Goal: Submit feedback/report problem: Submit feedback/report problem

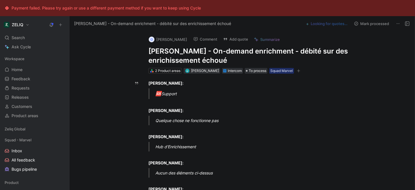
click at [164, 52] on h1 "[PERSON_NAME] - On-demand enrichment - débité sur des enrichissement échoué" at bounding box center [247, 56] width 199 height 18
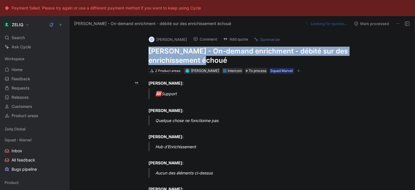
click at [164, 52] on h1 "[PERSON_NAME] - On-demand enrichment - débité sur des enrichissement échoué" at bounding box center [247, 56] width 199 height 18
copy h1 "[PERSON_NAME] - On-demand enrichment - débité sur des enrichissement échoué"
click at [235, 38] on button "Add quote" at bounding box center [235, 39] width 30 height 8
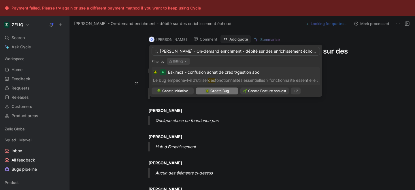
type input "[PERSON_NAME] - On-demand enrichment - débité sur des enrichissement échoué"
click at [209, 93] on div "Create Bug" at bounding box center [217, 91] width 24 height 6
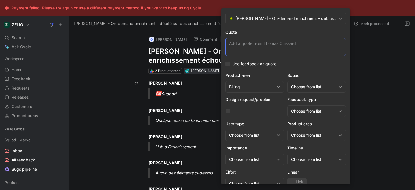
click at [256, 48] on textarea "Quote" at bounding box center [285, 47] width 120 height 18
paste textarea "Mon problème: Je viens de lancer l'enrichissement sur 92 contacts (mail +tel) m…"
type textarea "Mon problème: Je viens de lancer l'enrichissement sur 92 contacts (mail +tel) m…"
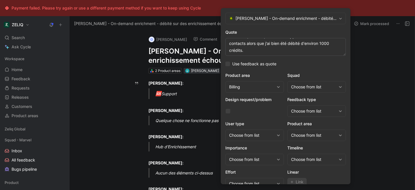
click at [318, 87] on div "Choose from list" at bounding box center [313, 87] width 45 height 7
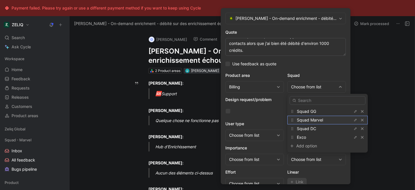
click at [312, 120] on span "Squad Marvel" at bounding box center [310, 120] width 26 height 5
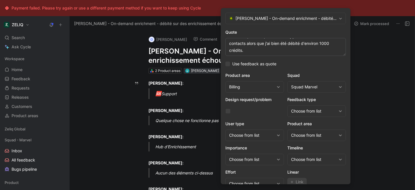
scroll to position [24, 0]
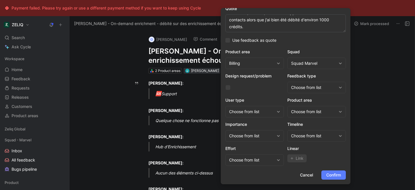
click at [330, 178] on span "Confirm" at bounding box center [333, 175] width 15 height 7
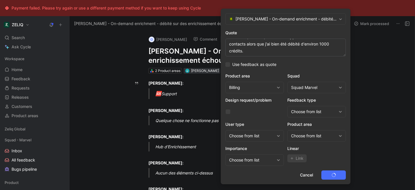
scroll to position [0, 0]
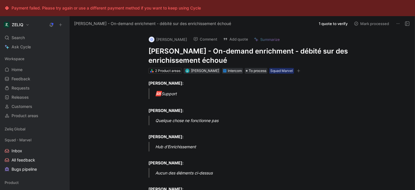
click at [197, 55] on h1 "[PERSON_NAME] - On-demand enrichment - débité sur des enrichissement échoué" at bounding box center [247, 56] width 199 height 18
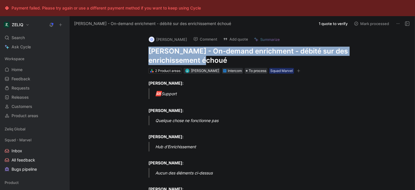
click at [197, 55] on h1 "[PERSON_NAME] - On-demand enrichment - débité sur des enrichissement échoué" at bounding box center [247, 56] width 199 height 18
copy h1 "[PERSON_NAME] - On-demand enrichment - débité sur des enrichissement échoué"
click at [21, 38] on span "Search" at bounding box center [18, 37] width 13 height 7
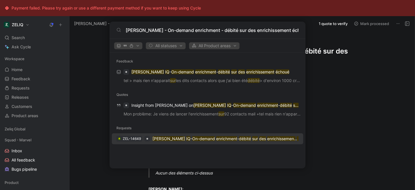
type input "[PERSON_NAME] - On-demand enrichment - débité sur des enrichissement échoué"
click at [171, 143] on div "ZEL-14649 Sacha IQ - On-demand enrichment - débité sur des enrichissement échoué" at bounding box center [208, 139] width 188 height 10
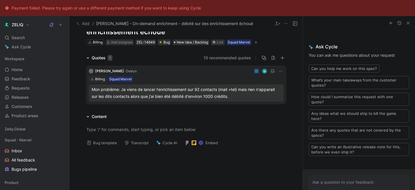
click at [104, 143] on button "Bug template" at bounding box center [101, 143] width 35 height 8
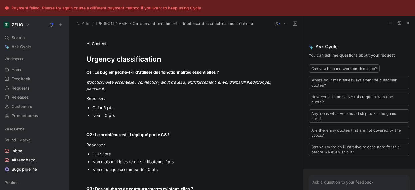
scroll to position [101, 0]
click at [97, 109] on div "Oui = 5 pts" at bounding box center [189, 107] width 194 height 6
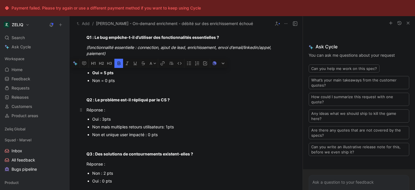
scroll to position [137, 0]
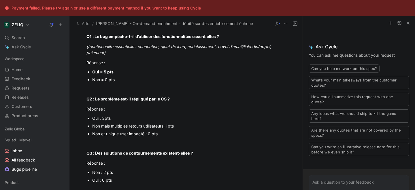
click at [107, 135] on div "Non et unique user impacté : 0 pts" at bounding box center [189, 134] width 194 height 6
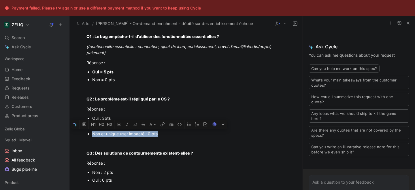
click at [107, 135] on div "Non et unique user impacté : 0 pts" at bounding box center [189, 134] width 194 height 6
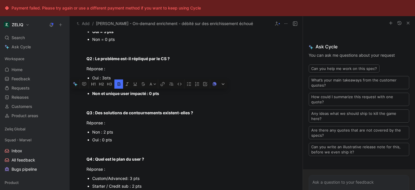
scroll to position [178, 0]
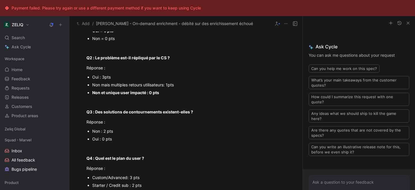
click at [99, 131] on div "Non : 2 pts" at bounding box center [189, 131] width 194 height 6
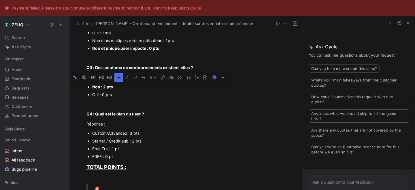
scroll to position [224, 0]
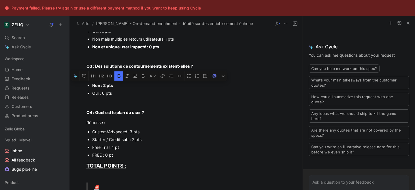
click at [108, 139] on div "Starter / Credit sub : 2 pts" at bounding box center [189, 140] width 194 height 6
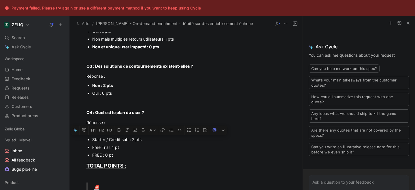
click at [108, 139] on div "Starter / Credit sub : 2 pts" at bounding box center [189, 140] width 194 height 6
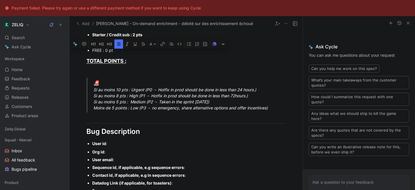
scroll to position [326, 0]
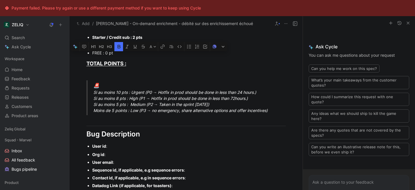
click at [116, 99] on div "🚨 Si au moins 10 pts : Urgent (P0 → Hotfix in prod should be done in less than …" at bounding box center [192, 98] width 199 height 32
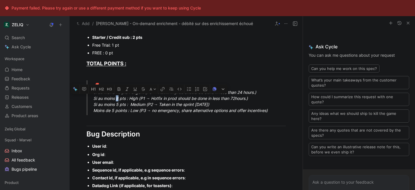
click at [116, 99] on div "🚨 Si au moins 10 pts : Urgent (P0 → Hotfix in prod should be done in less than …" at bounding box center [192, 98] width 199 height 32
click at [207, 99] on div "🚨 Si au moins 10 pts : Urgent (P0 → Hotfix in prod should be done in less than …" at bounding box center [192, 98] width 199 height 32
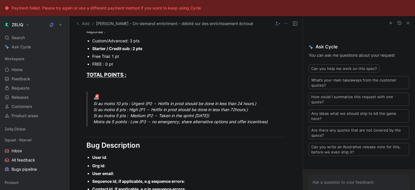
scroll to position [318, 0]
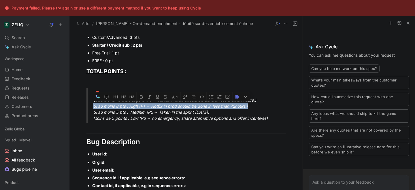
drag, startPoint x: 94, startPoint y: 107, endPoint x: 274, endPoint y: 104, distance: 179.8
click at [274, 104] on div "🚨 Si au moins 10 pts : Urgent (P0 → Hotfix in prod should be done in less than …" at bounding box center [192, 106] width 199 height 32
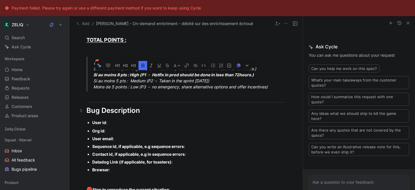
scroll to position [362, 0]
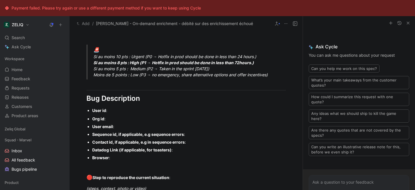
click at [116, 112] on div "User id :" at bounding box center [189, 110] width 194 height 6
click at [143, 121] on div "Org id :" at bounding box center [189, 119] width 194 height 6
click at [123, 127] on div "User email :" at bounding box center [189, 127] width 194 height 6
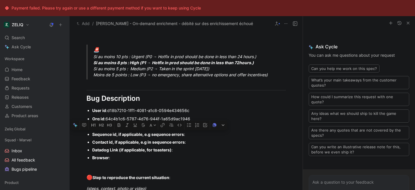
drag, startPoint x: 91, startPoint y: 135, endPoint x: 174, endPoint y: 151, distance: 85.0
click at [174, 151] on ul "Org id : 64c4b1c6-5787-4d76-944f-1a65d9ac1946 User email : thomas.cuissard@oxal…" at bounding box center [185, 138] width 221 height 47
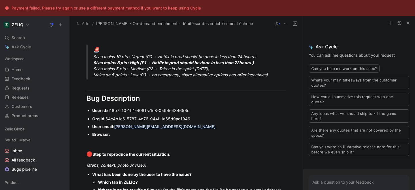
click at [120, 133] on div "Browser :" at bounding box center [189, 134] width 194 height 6
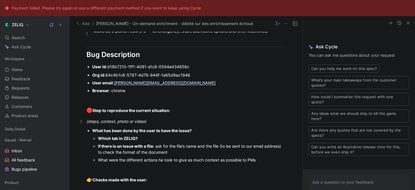
scroll to position [406, 0]
click at [159, 125] on p "(steps, context, photo or video)" at bounding box center [185, 121] width 221 height 10
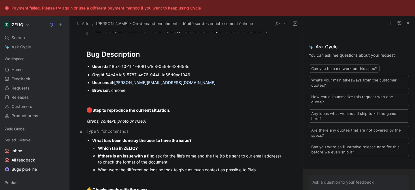
click at [125, 133] on div at bounding box center [185, 131] width 199 height 6
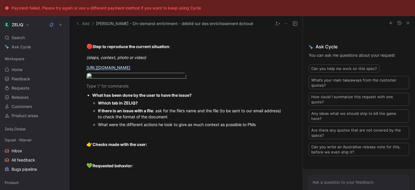
scroll to position [470, 0]
click at [146, 105] on div "Which tab in ZELIQ?" at bounding box center [192, 102] width 188 height 6
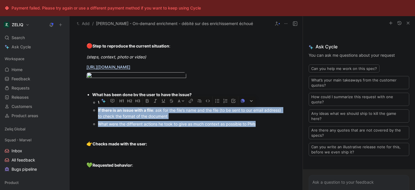
drag, startPoint x: 262, startPoint y: 160, endPoint x: 90, endPoint y: 146, distance: 172.3
click at [90, 128] on ul "What has been done by the user to have the issue? Which tab in ZELIQ? Tous pros…" at bounding box center [185, 109] width 221 height 37
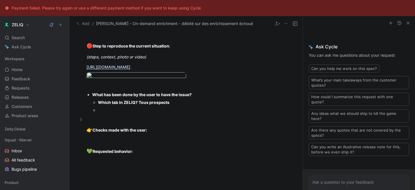
click at [113, 124] on p at bounding box center [185, 120] width 221 height 10
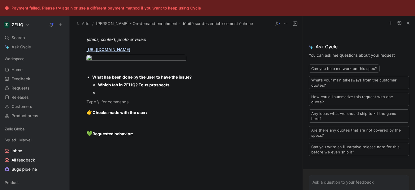
scroll to position [492, 0]
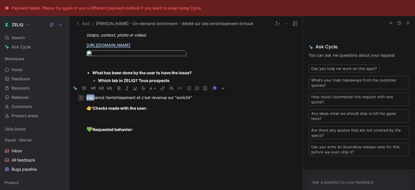
drag, startPoint x: 94, startPoint y: 133, endPoint x: 84, endPoint y: 133, distance: 10.1
click at [84, 102] on p "t'as lancé l'enrichissement et c'est revenue sur "enrichir"" at bounding box center [185, 98] width 221 height 10
click at [197, 101] on div "Il a lancé l'enrichissement et c'est revenue sur "enrichir"" at bounding box center [185, 98] width 199 height 6
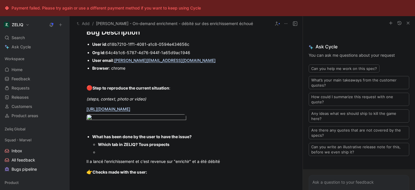
scroll to position [429, 0]
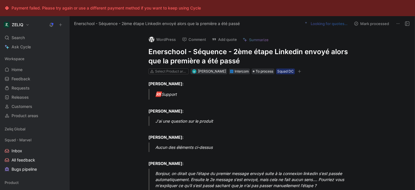
click at [171, 55] on h1 "Enerschool - Séquence - 2ème étape Linkedin envoyé alors que la première a été …" at bounding box center [247, 56] width 199 height 18
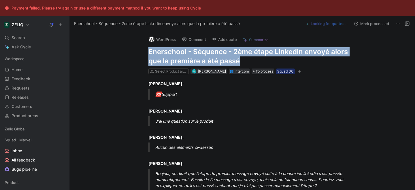
click at [171, 55] on h1 "Enerschool - Séquence - 2ème étape Linkedin envoyé alors que la première a été …" at bounding box center [247, 56] width 199 height 18
copy h1 "Enerschool - Séquence - 2ème étape Linkedin envoyé alors que la première a été …"
click at [219, 36] on button "Add quote" at bounding box center [224, 39] width 30 height 8
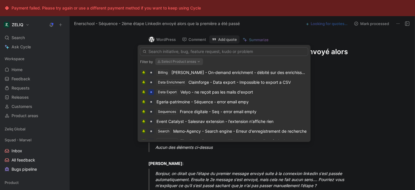
click at [178, 53] on input "text" at bounding box center [224, 51] width 168 height 9
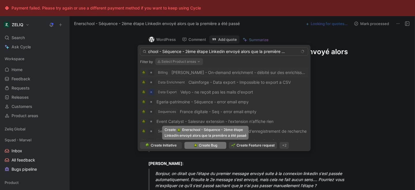
type input "Enerschool - Séquence - 2ème étape Linkedin envoyé alors que la première a été …"
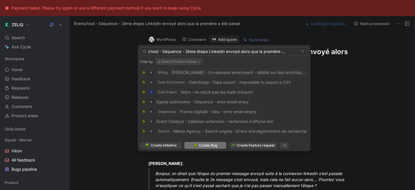
click at [209, 145] on span "Create Bug" at bounding box center [208, 146] width 18 height 6
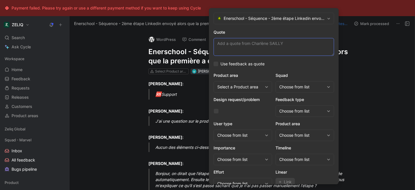
click at [244, 44] on textarea "Quote" at bounding box center [274, 47] width 120 height 18
paste textarea "on dirait que l'étape du premier message envoyé suite à la connexion linkedin s…"
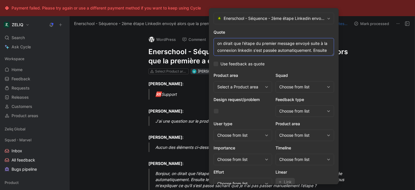
scroll to position [18, 0]
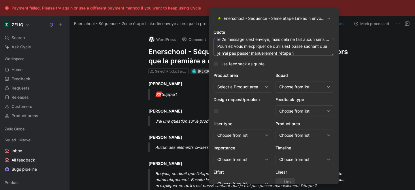
type textarea "on dirait que l'étape du premier message envoyé suite à la connexion linkedin s…"
click at [288, 90] on div "Choose from list" at bounding box center [301, 87] width 45 height 7
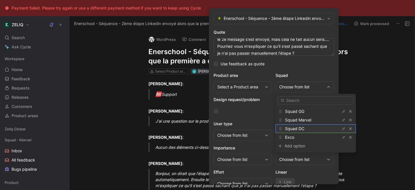
click at [299, 128] on span "Squad DC" at bounding box center [294, 128] width 19 height 5
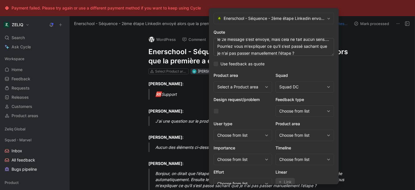
scroll to position [24, 0]
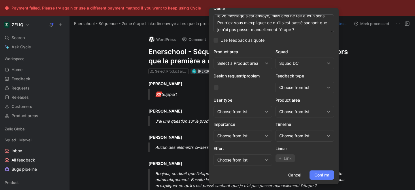
click at [318, 177] on span "Confirm" at bounding box center [321, 175] width 15 height 7
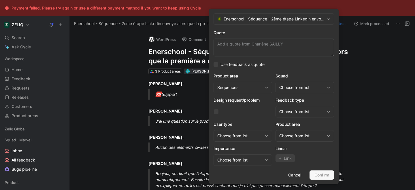
scroll to position [0, 0]
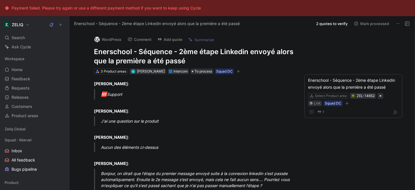
click at [161, 53] on h1 "Enerschool - Séquence - 2ème étape Linkedin envoyé alors que la première a été …" at bounding box center [193, 56] width 199 height 18
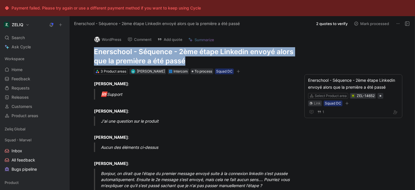
click at [161, 53] on h1 "Enerschool - Séquence - 2ème étape Linkedin envoyé alors que la première a été …" at bounding box center [193, 56] width 199 height 18
copy h1 "Enerschool - Séquence - 2ème étape Linkedin envoyé alors que la première a été …"
click at [40, 37] on div "Search ⌘ K" at bounding box center [34, 37] width 65 height 9
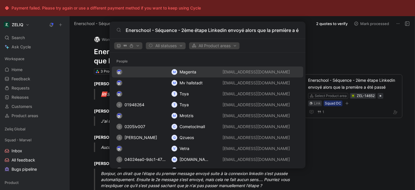
scroll to position [0, 20]
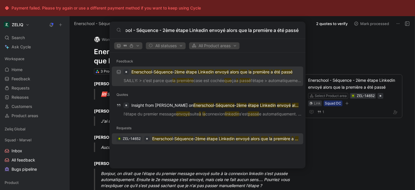
type input "Enerschool - Séquence - 2ème étape Linkedin envoyé alors que la première a été …"
click at [173, 141] on p "Enerschool - Séquence - 2ème étape Linkedin envoyé alors que la première a été …" at bounding box center [225, 138] width 146 height 7
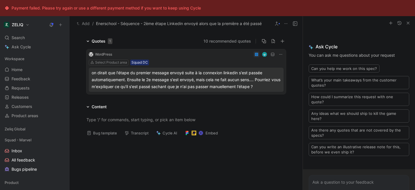
scroll to position [52, 0]
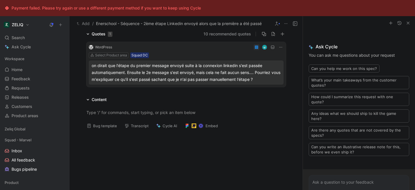
click at [105, 131] on div "Bug template Transcript Cycle AI Embed" at bounding box center [185, 128] width 221 height 12
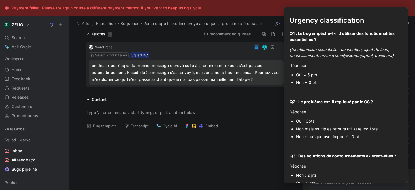
click at [103, 127] on button "Bug template" at bounding box center [101, 126] width 35 height 8
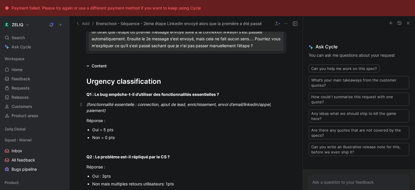
scroll to position [87, 0]
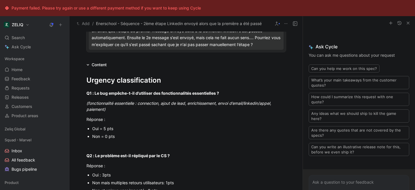
click at [103, 129] on div "Oui = 5 pts" at bounding box center [189, 129] width 194 height 6
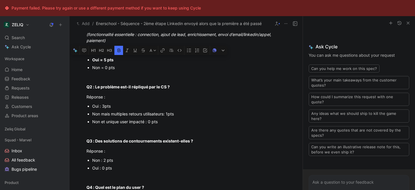
scroll to position [156, 0]
click at [106, 122] on div "Non et unique user impacté : 0 pts" at bounding box center [189, 121] width 194 height 6
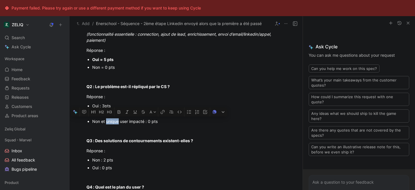
click at [106, 122] on div "Non et unique user impacté : 0 pts" at bounding box center [189, 121] width 194 height 6
click at [101, 121] on div "Non et unique user impacté : 0 pts" at bounding box center [189, 121] width 194 height 6
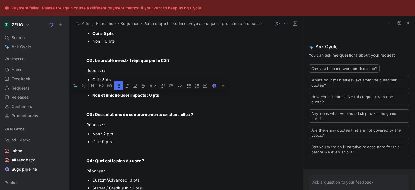
scroll to position [183, 0]
click at [98, 142] on div "Oui : 0 pts" at bounding box center [189, 141] width 194 height 6
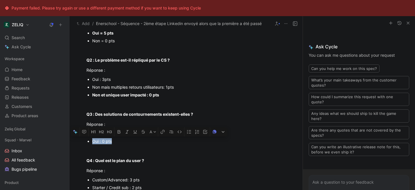
click at [98, 142] on div "Oui : 0 pts" at bounding box center [189, 141] width 194 height 6
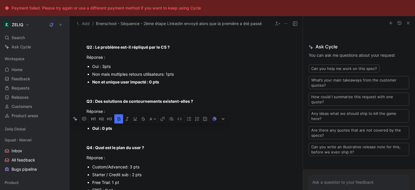
scroll to position [196, 0]
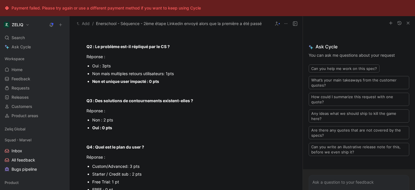
click at [116, 174] on div "Starter / Credit sub : 2 pts" at bounding box center [189, 174] width 194 height 6
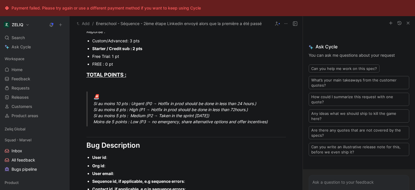
scroll to position [319, 0]
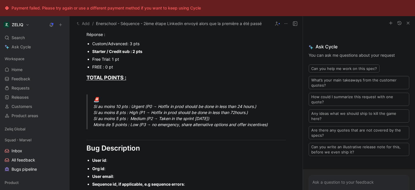
click at [119, 118] on div "🚨 Si au moins 10 pts : Urgent (P0 → Hotfix in prod should be done in less than …" at bounding box center [192, 112] width 199 height 32
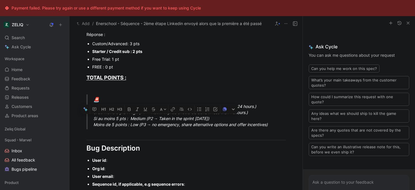
drag, startPoint x: 94, startPoint y: 118, endPoint x: 226, endPoint y: 119, distance: 132.6
click at [226, 119] on div "🚨 Si au moins 10 pts : Urgent (P0 → Hotfix in prod should be done in less than …" at bounding box center [192, 112] width 199 height 32
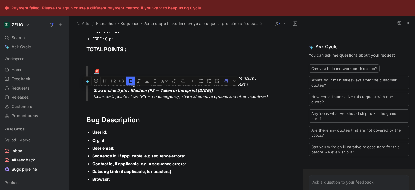
scroll to position [352, 0]
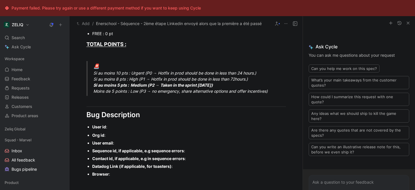
click at [121, 127] on div "User id :" at bounding box center [189, 127] width 194 height 6
click at [121, 137] on div "Org id :" at bounding box center [189, 135] width 194 height 6
click at [131, 141] on div "User email :" at bounding box center [189, 143] width 194 height 6
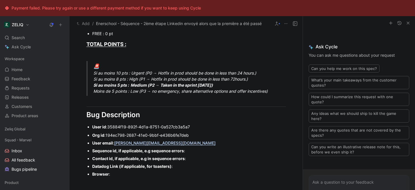
click at [199, 150] on div "Sequence id, if applicable, e.g sequence errors :" at bounding box center [189, 151] width 194 height 6
paste div
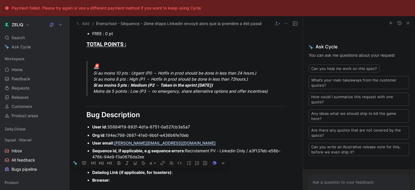
drag, startPoint x: 118, startPoint y: 183, endPoint x: 90, endPoint y: 172, distance: 29.6
click at [90, 172] on ul "Org id : 194ec798-2687-41e0-9bbf-e436b6fe7deb User email : charlene@enerschool.…" at bounding box center [185, 157] width 221 height 53
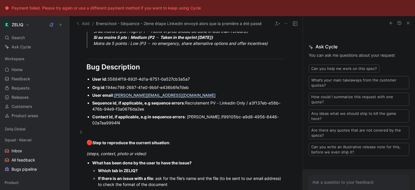
scroll to position [405, 0]
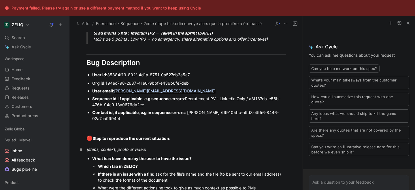
click at [155, 148] on div "(steps, context, photo or video)" at bounding box center [185, 149] width 199 height 6
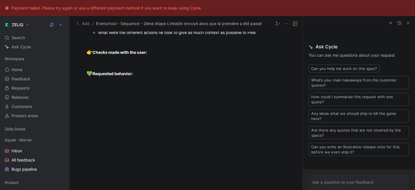
scroll to position [619, 0]
click at [149, 14] on div "Which tab in ZELIQ?" at bounding box center [192, 11] width 188 height 6
drag, startPoint x: 99, startPoint y: 144, endPoint x: 268, endPoint y: 169, distance: 170.4
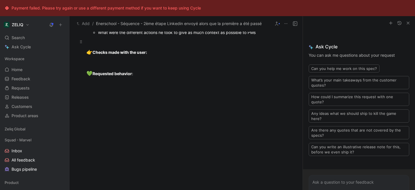
click at [103, 46] on div at bounding box center [192, 42] width 188 height 6
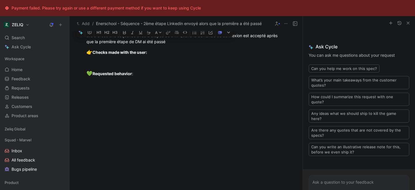
drag, startPoint x: 143, startPoint y: 153, endPoint x: 169, endPoint y: 154, distance: 26.5
click at [169, 45] on div "Elle a créée une séquence avec 2 étapes de DM. Quand la demande de connexion es…" at bounding box center [185, 39] width 199 height 12
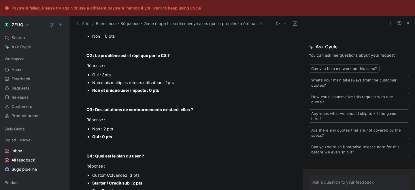
scroll to position [0, 0]
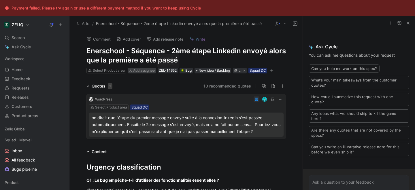
click at [142, 71] on span "Add assignee" at bounding box center [144, 70] width 22 height 4
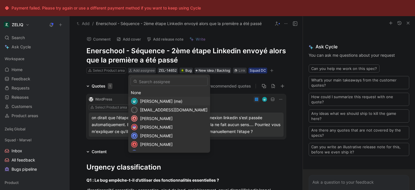
click at [155, 100] on span "[PERSON_NAME] (me)" at bounding box center [161, 101] width 42 height 5
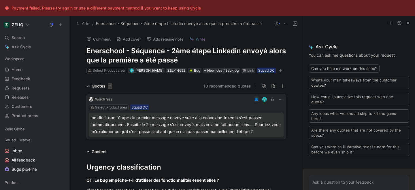
click at [282, 71] on icon "button" at bounding box center [280, 70] width 3 height 3
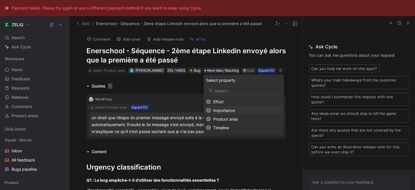
click at [233, 112] on span "Importance" at bounding box center [224, 110] width 22 height 5
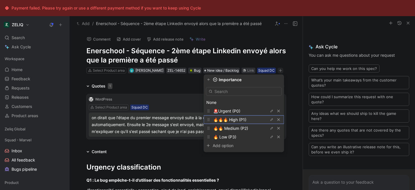
click at [234, 120] on span "🔥🔥🔥 High (P1)" at bounding box center [229, 119] width 33 height 5
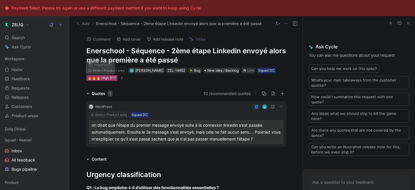
click at [105, 78] on div "🔥🔥🔥 High (P1)" at bounding box center [102, 78] width 29 height 6
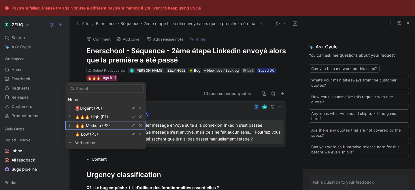
click at [90, 124] on span "🔥🔥 Medium (P2)" at bounding box center [92, 125] width 35 height 5
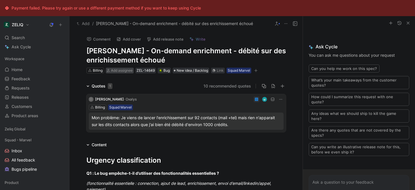
click at [122, 72] on span "Add assignee" at bounding box center [122, 70] width 22 height 4
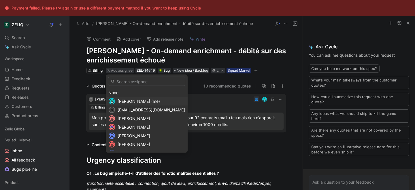
click at [126, 101] on span "Lucas Damoiseau (me)" at bounding box center [139, 101] width 42 height 5
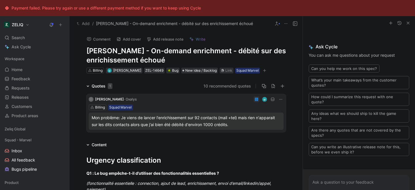
click at [267, 70] on button "button" at bounding box center [265, 71] width 6 height 6
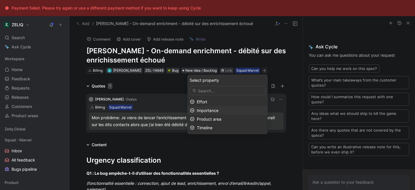
click at [215, 109] on span "Importance" at bounding box center [208, 110] width 22 height 5
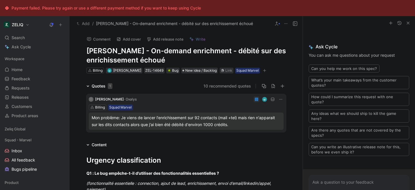
click at [266, 71] on icon "button" at bounding box center [264, 70] width 3 height 3
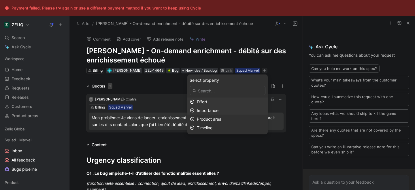
click at [214, 109] on span "Importance" at bounding box center [208, 110] width 22 height 5
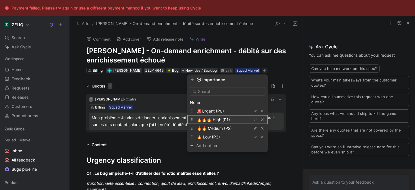
click at [215, 121] on span "🔥🔥🔥 High (P1)" at bounding box center [213, 119] width 33 height 5
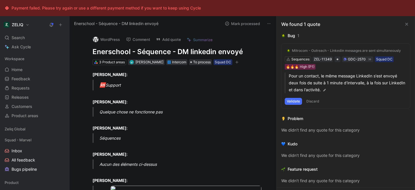
click at [169, 52] on h1 "Enerschool - Séquence - DM linkedin envoyé" at bounding box center [178, 51] width 173 height 9
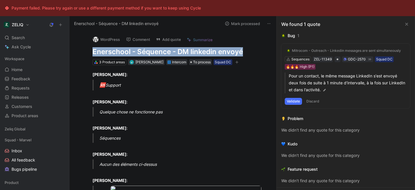
click at [169, 52] on h1 "Enerschool - Séquence - DM linkedin envoyé" at bounding box center [178, 51] width 173 height 9
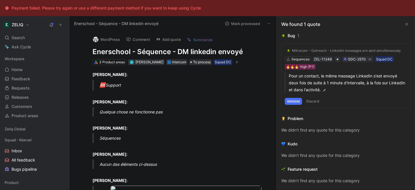
click at [246, 52] on h1 "Enerschool - Séquence - DM linkedin envoyé" at bounding box center [178, 51] width 173 height 9
click at [188, 52] on h1 "Enerschool - Séquence - DM linkedin envoyé 2 fois" at bounding box center [178, 51] width 173 height 9
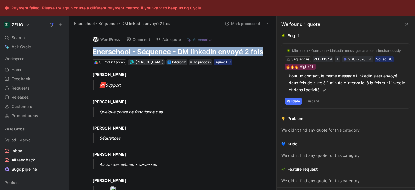
click at [188, 52] on h1 "Enerschool - Séquence - DM linkedin envoyé 2 fois" at bounding box center [178, 51] width 173 height 9
copy h1 "Enerschool - Séquence - DM linkedin envoyé 2 fois"
click at [156, 39] on use at bounding box center [157, 39] width 3 height 2
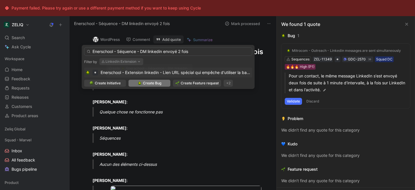
type input "Enerschool - Séquence - DM linkedin envoyé 2 fois"
click at [158, 84] on span "Create Bug" at bounding box center [152, 83] width 18 height 6
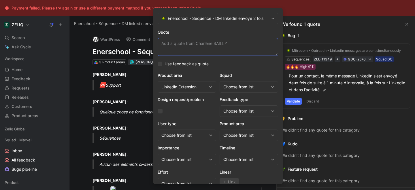
click at [192, 52] on textarea "Quote" at bounding box center [218, 47] width 120 height 18
paste textarea "Pour ce contact, le même message linkedin s'est envoyé deux fois de suite à 1 m…"
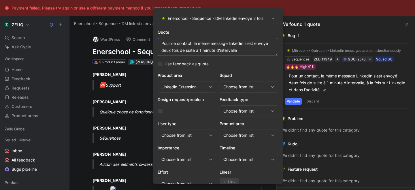
type textarea "Pour ce contact, le même message linkedin s'est envoyé deux fois de suite à 1 m…"
click at [236, 88] on div "Choose from list" at bounding box center [245, 87] width 45 height 7
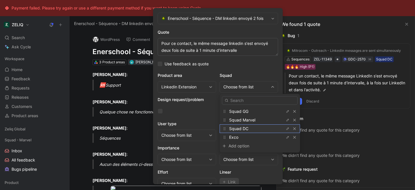
click at [240, 128] on span "Squad DC" at bounding box center [238, 128] width 19 height 5
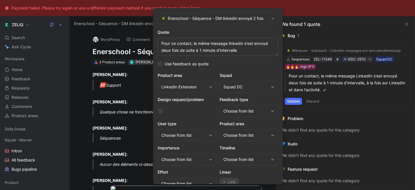
scroll to position [24, 0]
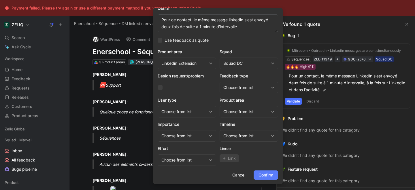
click at [263, 175] on span "Confirm" at bounding box center [265, 175] width 15 height 7
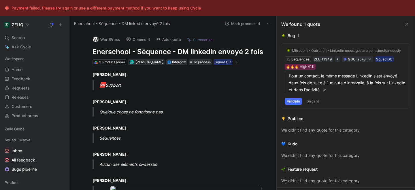
click at [187, 52] on h1 "Enerschool - Séquence - DM linkedin envoyé 2 fois" at bounding box center [178, 51] width 173 height 9
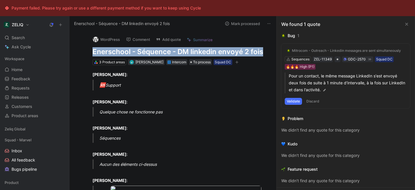
click at [187, 52] on h1 "Enerschool - Séquence - DM linkedin envoyé 2 fois" at bounding box center [178, 51] width 173 height 9
copy h1 "Enerschool - Séquence - DM linkedin envoyé 2 fois"
click at [45, 40] on div "Search ⌘ K" at bounding box center [34, 37] width 65 height 9
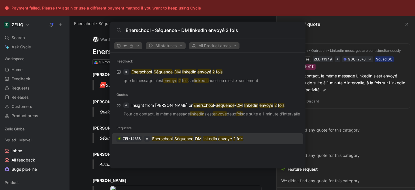
type input "Enerschool - Séquence - DM linkedin envoyé 2 fois"
click at [184, 138] on mark "Séquence" at bounding box center [183, 138] width 19 height 5
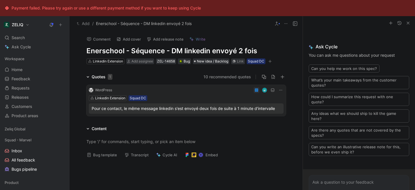
click at [105, 156] on button "Bug template" at bounding box center [101, 155] width 35 height 8
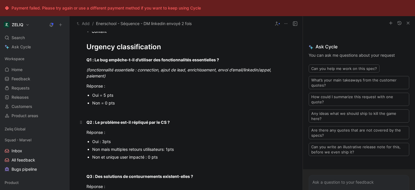
scroll to position [98, 0]
click at [107, 96] on div "Oui = 5 pts" at bounding box center [189, 95] width 194 height 6
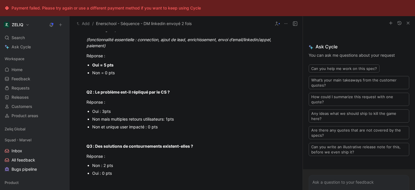
click at [130, 130] on p "Non et unique user impacté : 0 pts" at bounding box center [189, 127] width 194 height 8
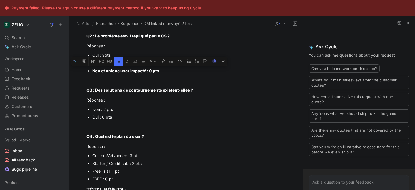
scroll to position [185, 0]
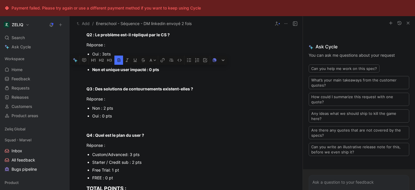
click at [98, 110] on div "Non : 2 pts" at bounding box center [189, 108] width 194 height 6
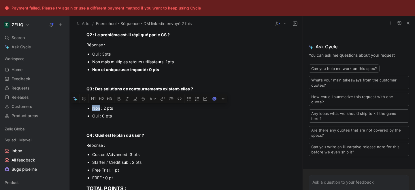
click at [98, 110] on div "Non : 2 pts" at bounding box center [189, 108] width 194 height 6
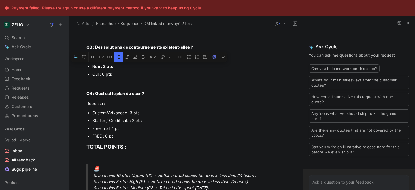
scroll to position [229, 0]
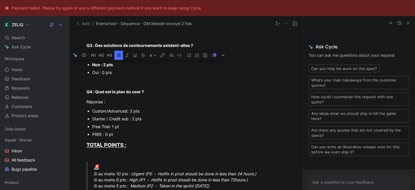
click at [114, 119] on div "Starter / Credit sub : 2 pts" at bounding box center [189, 119] width 194 height 6
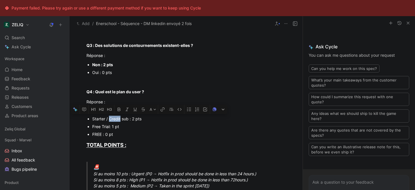
click at [114, 119] on div "Starter / Credit sub : 2 pts" at bounding box center [189, 119] width 194 height 6
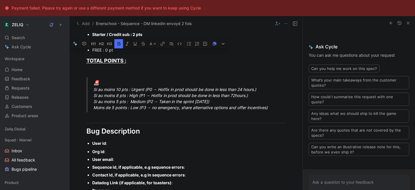
scroll to position [309, 0]
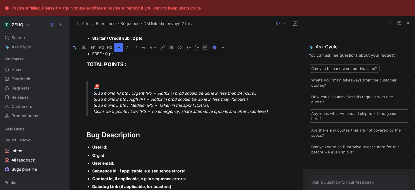
click at [128, 100] on div "🚨 Si au moins 10 pts : Urgent (P0 → Hotfix in prod should be done in less than …" at bounding box center [192, 99] width 199 height 32
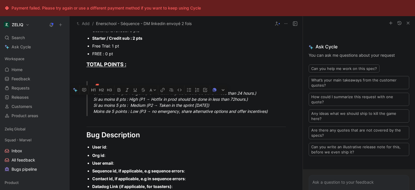
click at [128, 100] on div "🚨 Si au moins 10 pts : Urgent (P0 → Hotfix in prod should be done in less than …" at bounding box center [192, 99] width 199 height 32
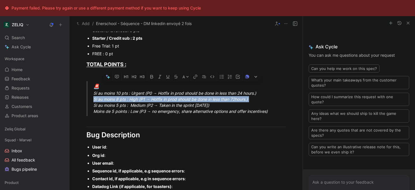
click at [128, 100] on div "🚨 Si au moins 10 pts : Urgent (P0 → Hotfix in prod should be done in less than …" at bounding box center [192, 99] width 199 height 32
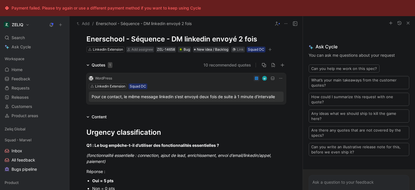
scroll to position [0, 0]
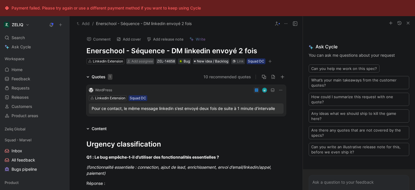
click at [145, 59] on span "Add assignee" at bounding box center [142, 61] width 22 height 4
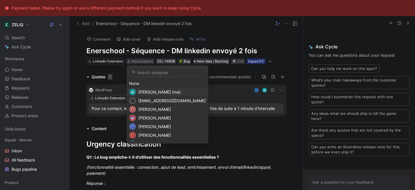
click at [144, 90] on span "[PERSON_NAME] (me)" at bounding box center [159, 92] width 42 height 5
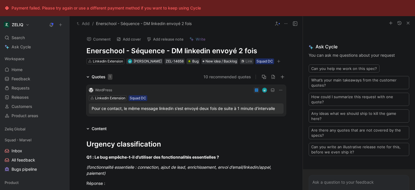
click at [280, 63] on icon "button" at bounding box center [278, 61] width 3 height 3
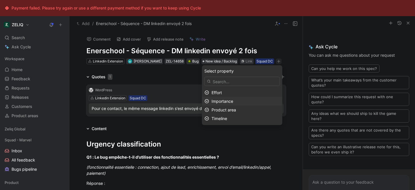
click at [233, 101] on span "Importance" at bounding box center [223, 101] width 22 height 5
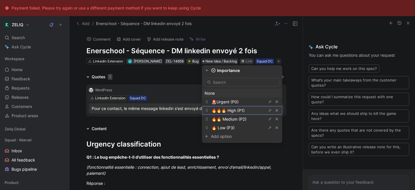
click at [225, 112] on span "🔥🔥🔥 High (P1)" at bounding box center [228, 110] width 33 height 5
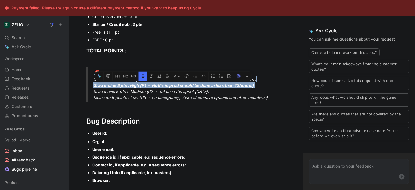
scroll to position [315, 0]
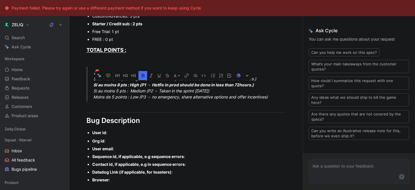
click at [114, 132] on div "User id :" at bounding box center [189, 133] width 194 height 6
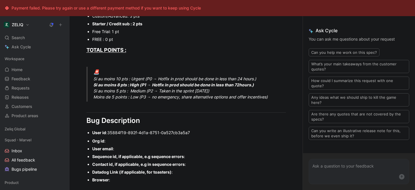
click at [114, 141] on div "Org id :" at bounding box center [189, 141] width 194 height 6
click at [122, 149] on div "User email :" at bounding box center [189, 149] width 194 height 6
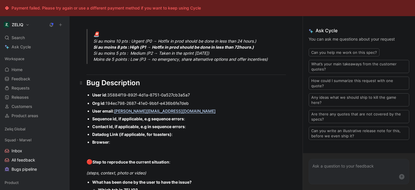
scroll to position [353, 0]
click at [191, 127] on div "Contact id, if applicable, e.g in sequence errors :" at bounding box center [189, 126] width 194 height 6
paste div
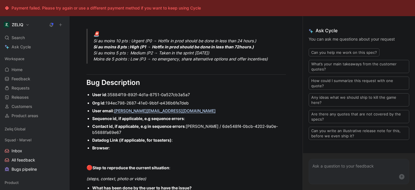
click at [193, 119] on div "Sequence id, if applicable, e.g sequence errors :" at bounding box center [189, 119] width 194 height 6
click at [187, 118] on span "4294ac44-f716-47d9-975f-7da3e0134e17" at bounding box center [226, 118] width 82 height 5
click at [186, 118] on div "Sequence id, if applicable, e.g sequence errors : / 4294ac44-f716-47d9-975f-7da…" at bounding box center [189, 119] width 194 height 6
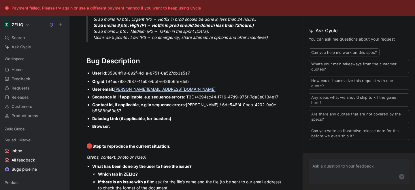
click at [121, 124] on div "Browser :" at bounding box center [189, 126] width 194 height 6
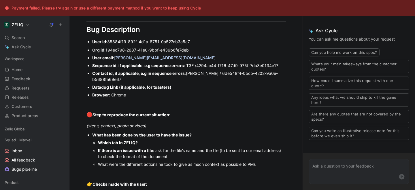
scroll to position [407, 0]
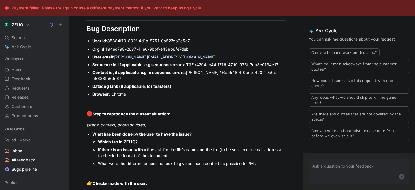
click at [148, 125] on div "(steps, context, photo or video)" at bounding box center [185, 125] width 199 height 6
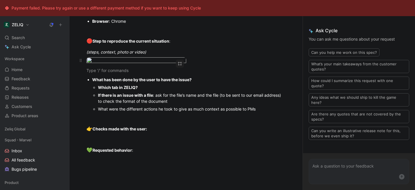
scroll to position [481, 0]
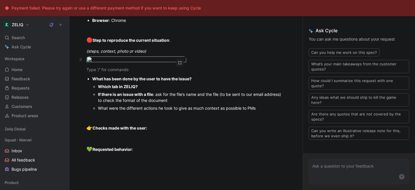
click at [148, 96] on body "Payment failed. Please try again or use a different payment method if you want …" at bounding box center [207, 95] width 415 height 190
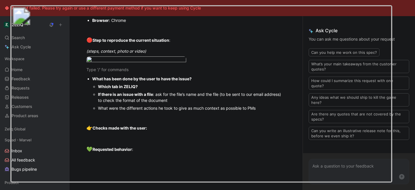
click at [246, 106] on img at bounding box center [201, 94] width 382 height 178
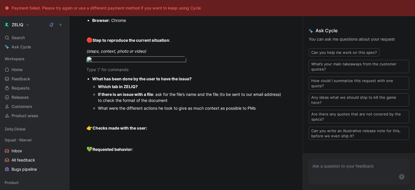
click at [163, 90] on div "Which tab in ZELIQ?" at bounding box center [192, 87] width 188 height 6
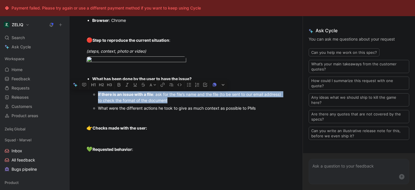
drag, startPoint x: 175, startPoint y: 143, endPoint x: 97, endPoint y: 132, distance: 78.3
click at [97, 112] on ul "Which tab in ZELIQ? Séquence If there is an issue with a file : ask for the fil…" at bounding box center [189, 97] width 194 height 29
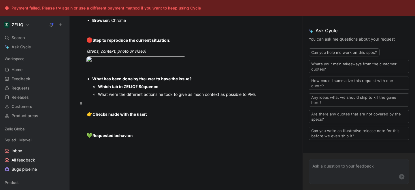
click at [163, 107] on div at bounding box center [185, 104] width 199 height 6
click at [127, 97] on div "What were the different actions he took to give as much context as possible to …" at bounding box center [192, 94] width 188 height 6
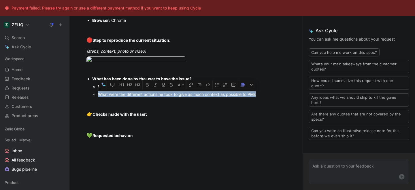
click at [127, 97] on div "What were the different actions he took to give as much context as possible to …" at bounding box center [192, 94] width 188 height 6
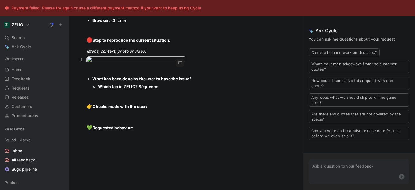
click at [148, 86] on body "Payment failed. Please try again or use a different payment method if you want …" at bounding box center [207, 95] width 415 height 190
click at [406, 190] on div at bounding box center [207, 190] width 415 height 0
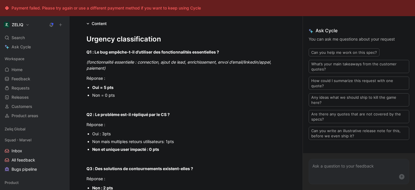
scroll to position [0, 0]
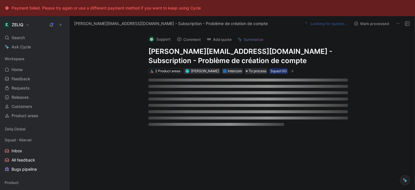
click at [164, 54] on h1 "[PERSON_NAME][EMAIL_ADDRESS][DOMAIN_NAME] - Subscription - Problème de création…" at bounding box center [247, 56] width 199 height 18
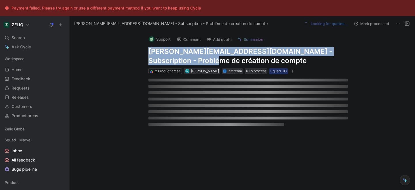
click at [164, 54] on h1 "[PERSON_NAME][EMAIL_ADDRESS][DOMAIN_NAME] - Subscription - Problème de création…" at bounding box center [247, 56] width 199 height 18
copy h1 "[PERSON_NAME][EMAIL_ADDRESS][DOMAIN_NAME] - Subscription - Problème de création…"
click at [226, 37] on button "Add quote" at bounding box center [219, 39] width 30 height 8
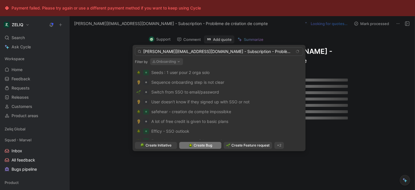
type input "[PERSON_NAME][EMAIL_ADDRESS][DOMAIN_NAME] - Subscription - Problème de création…"
click at [205, 146] on span "Create Bug" at bounding box center [203, 146] width 18 height 6
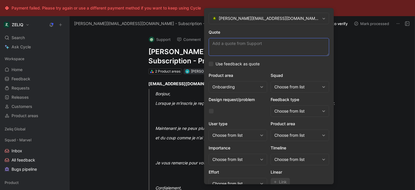
click at [247, 41] on textarea "Quote" at bounding box center [269, 47] width 120 height 18
click at [296, 90] on div "Choose from list" at bounding box center [296, 87] width 45 height 7
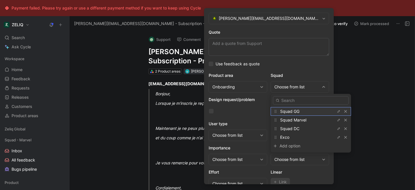
click at [297, 109] on span "Squad GG" at bounding box center [289, 111] width 19 height 5
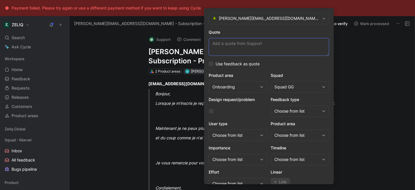
click at [262, 51] on textarea "Quote" at bounding box center [269, 47] width 120 height 18
paste textarea "Lorsque je m'inscris je reçois bien le code mais il est impossible d'appuyer su…"
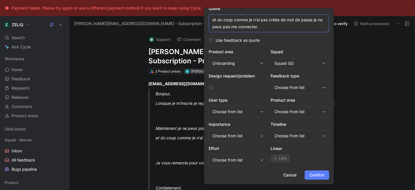
type textarea "Lorsque je m'inscris je reçois bien le code mais il est impossible d'appuyer su…"
click at [309, 178] on span "Confirm" at bounding box center [316, 175] width 15 height 7
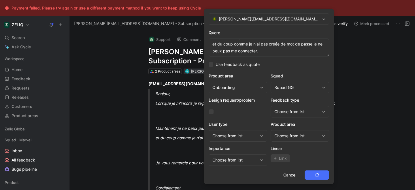
scroll to position [0, 0]
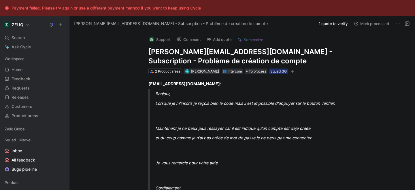
click at [159, 56] on h1 "[PERSON_NAME][EMAIL_ADDRESS][DOMAIN_NAME] - Subscription - Problème de création…" at bounding box center [247, 56] width 199 height 18
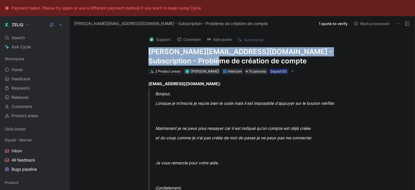
click at [159, 56] on h1 "[PERSON_NAME][EMAIL_ADDRESS][DOMAIN_NAME] - Subscription - Problème de création…" at bounding box center [247, 56] width 199 height 18
copy h1 "[PERSON_NAME][EMAIL_ADDRESS][DOMAIN_NAME] - Subscription - Problème de création…"
click at [15, 37] on span "Search" at bounding box center [18, 37] width 13 height 7
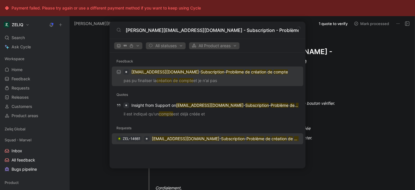
type input "[PERSON_NAME][EMAIL_ADDRESS][DOMAIN_NAME] - Subscription - Problème de création…"
click at [161, 142] on p "[PERSON_NAME][EMAIL_ADDRESS][DOMAIN_NAME] - Subscription - Problème de création…" at bounding box center [225, 138] width 147 height 7
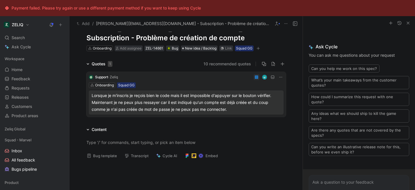
scroll to position [24, 0]
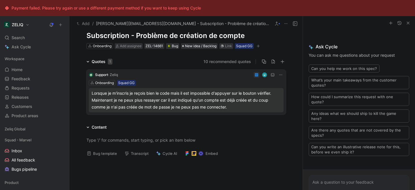
click at [108, 158] on div "Bug template Transcript Cycle AI Embed" at bounding box center [185, 156] width 221 height 12
click at [107, 153] on button "Bug template" at bounding box center [101, 154] width 35 height 8
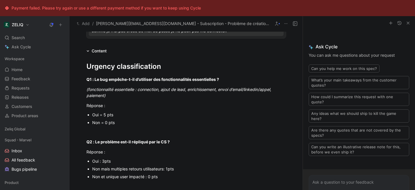
scroll to position [102, 0]
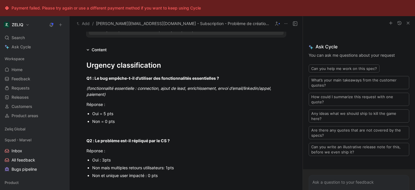
click at [99, 112] on div "Oui = 5 pts" at bounding box center [189, 114] width 194 height 6
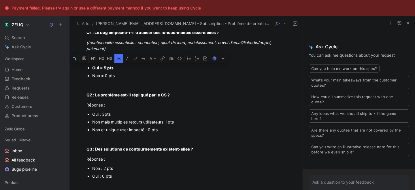
scroll to position [150, 0]
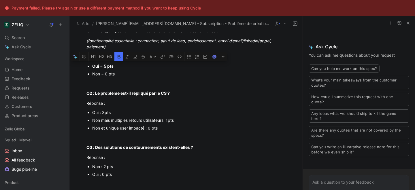
click at [124, 129] on div "Non et unique user impacté : 0 pts" at bounding box center [189, 128] width 194 height 6
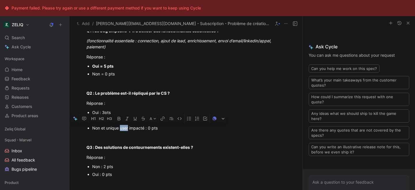
click at [124, 129] on div "Non et unique user impacté : 0 pts" at bounding box center [189, 128] width 194 height 6
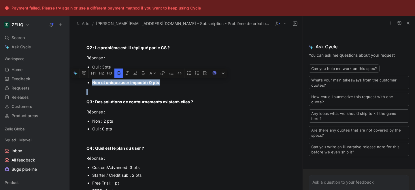
scroll to position [196, 0]
click at [105, 120] on div "Non : 2 pts" at bounding box center [189, 121] width 194 height 6
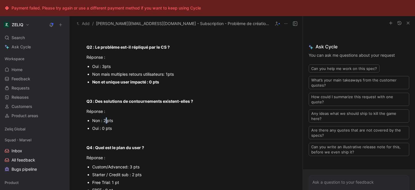
click at [105, 120] on div "Non : 2 pts" at bounding box center [189, 121] width 194 height 6
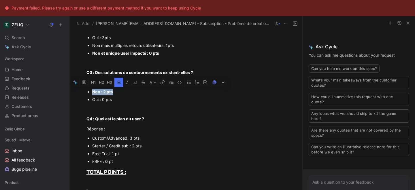
scroll to position [236, 0]
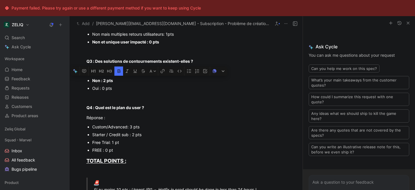
click at [155, 151] on div "FREE : 0 pt" at bounding box center [189, 150] width 194 height 6
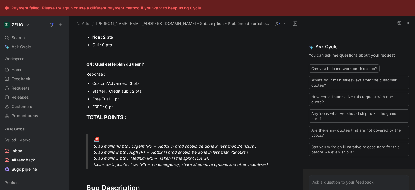
scroll to position [280, 0]
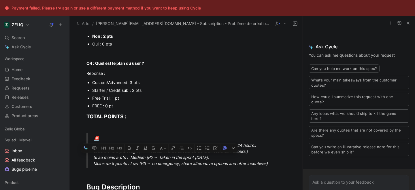
drag, startPoint x: 92, startPoint y: 158, endPoint x: 248, endPoint y: 157, distance: 156.5
click at [248, 157] on blockquote "🚨 Si au moins 10 pts : Urgent (P0 → Hotfix in prod should be done in less than …" at bounding box center [185, 150] width 221 height 35
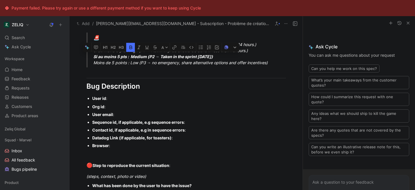
scroll to position [384, 0]
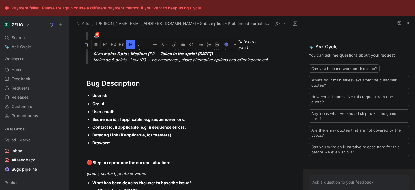
click at [121, 113] on div "User email :" at bounding box center [189, 112] width 194 height 6
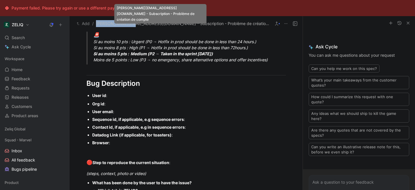
drag, startPoint x: 95, startPoint y: 24, endPoint x: 129, endPoint y: 24, distance: 33.7
click at [129, 24] on div "Add / [PERSON_NAME][EMAIL_ADDRESS][DOMAIN_NAME] - Subscription - Problème de cr…" at bounding box center [172, 23] width 196 height 9
click at [129, 24] on span "[PERSON_NAME][EMAIL_ADDRESS][DOMAIN_NAME] - Subscription - Problème de création…" at bounding box center [183, 23] width 174 height 7
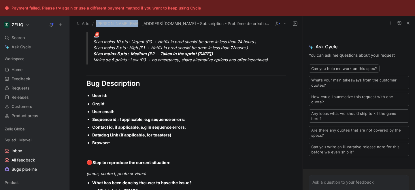
drag, startPoint x: 130, startPoint y: 24, endPoint x: 95, endPoint y: 24, distance: 35.2
click at [95, 24] on div "Add / [PERSON_NAME][EMAIL_ADDRESS][DOMAIN_NAME] - Subscription - Problème de cr…" at bounding box center [172, 23] width 196 height 9
copy span "[EMAIL_ADDRESS][DOMAIN_NAME]"
click at [124, 113] on div "User email :" at bounding box center [189, 112] width 194 height 6
drag, startPoint x: 86, startPoint y: 119, endPoint x: 129, endPoint y: 138, distance: 46.3
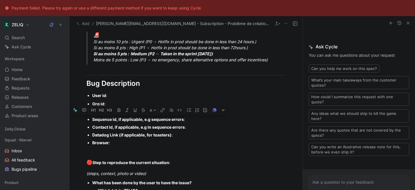
click at [129, 138] on ul "Org id : User email : [PERSON_NAME][EMAIL_ADDRESS][DOMAIN_NAME] Sequence id, if…" at bounding box center [185, 123] width 221 height 47
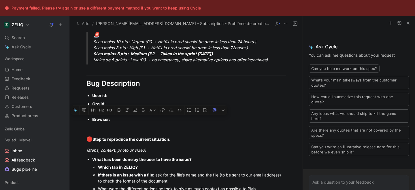
drag, startPoint x: 114, startPoint y: 120, endPoint x: 84, endPoint y: 120, distance: 29.7
click at [84, 120] on ul "Org id : User email : [PERSON_NAME][EMAIL_ADDRESS][DOMAIN_NAME] Browser :" at bounding box center [185, 111] width 221 height 23
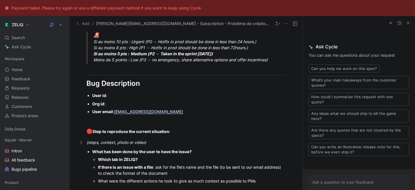
click at [161, 143] on div "(steps, context, photo or video)" at bounding box center [185, 142] width 199 height 6
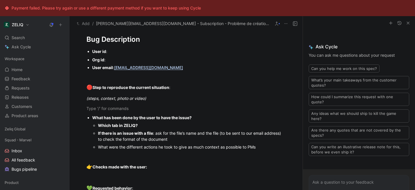
scroll to position [429, 0]
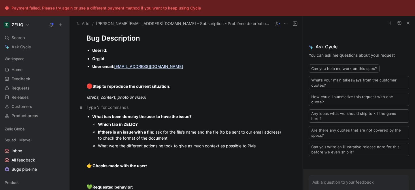
paste div
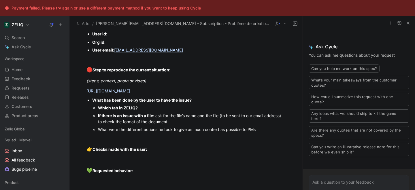
click at [150, 107] on div "Which tab in ZELIQ?" at bounding box center [192, 108] width 188 height 6
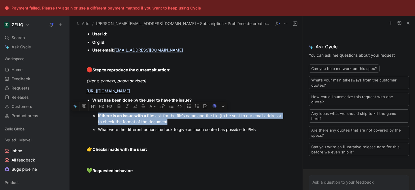
drag, startPoint x: 94, startPoint y: 115, endPoint x: 199, endPoint y: 124, distance: 105.0
click at [199, 124] on li "If there is an issue with a file : ask for the file’s name and the file (to be …" at bounding box center [192, 119] width 188 height 14
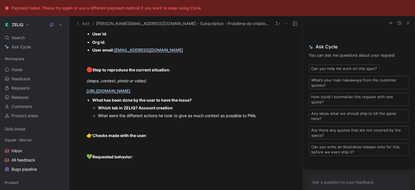
click at [264, 119] on p "What were the different actions he took to give as much context as possible to …" at bounding box center [192, 116] width 188 height 8
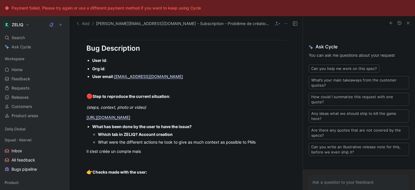
scroll to position [427, 0]
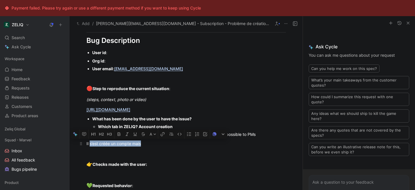
drag, startPoint x: 144, startPoint y: 144, endPoint x: 90, endPoint y: 146, distance: 53.9
click at [90, 146] on div "Il s’est créée un compte mais" at bounding box center [185, 144] width 199 height 6
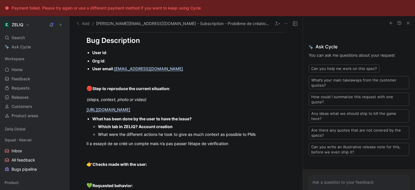
drag, startPoint x: 114, startPoint y: 71, endPoint x: 149, endPoint y: 69, distance: 34.9
click at [149, 69] on div "User email : [PERSON_NAME][EMAIL_ADDRESS][DOMAIN_NAME]" at bounding box center [189, 69] width 194 height 6
drag, startPoint x: 153, startPoint y: 70, endPoint x: 115, endPoint y: 69, distance: 38.0
click at [115, 69] on div "User email : [PERSON_NAME][EMAIL_ADDRESS][DOMAIN_NAME]" at bounding box center [189, 69] width 194 height 6
copy span "[EMAIL_ADDRESS][DOMAIN_NAME]"
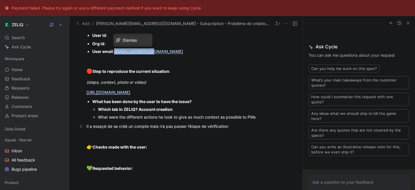
scroll to position [445, 0]
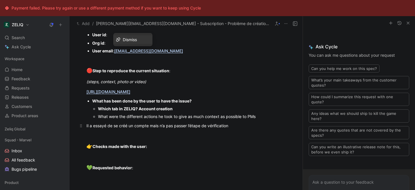
click at [236, 125] on div "Il a essayé de se créé un compte mais n’a pas passer l’étape de vérification" at bounding box center [185, 126] width 199 height 6
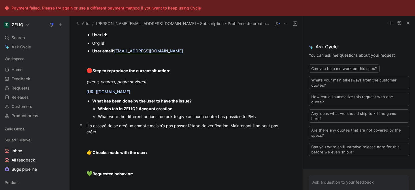
click at [127, 126] on div "Il a essayé de se créé un compte mais n’a pas passer l’étape de vérification. M…" at bounding box center [185, 129] width 199 height 12
click at [103, 136] on p "Il a essayé de se créer un compte mais n’a pas passer l’étape de vérification. …" at bounding box center [185, 129] width 221 height 16
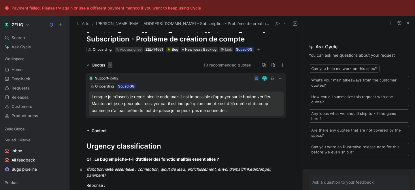
scroll to position [0, 0]
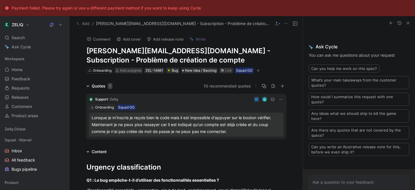
click at [134, 74] on div "Onboarding Add assignee ZEL-14661 Bug New idea / Backlog Link Squad GG" at bounding box center [186, 70] width 201 height 7
click at [133, 71] on span "Add assignee" at bounding box center [131, 70] width 22 height 4
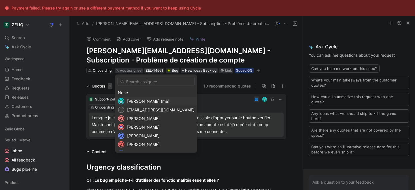
click at [142, 103] on span "[PERSON_NAME] (me)" at bounding box center [148, 101] width 42 height 5
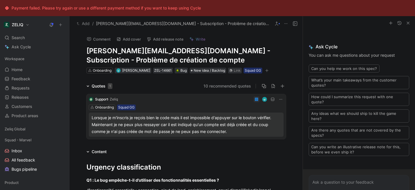
click at [266, 73] on div "Onboarding [PERSON_NAME] ZEL-14661 Bug New idea / Backlog Link Squad GG" at bounding box center [186, 70] width 201 height 7
click at [267, 71] on icon "button" at bounding box center [266, 70] width 3 height 3
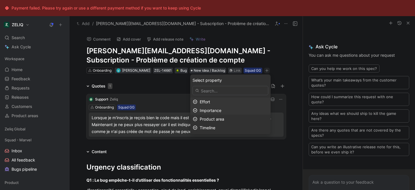
click at [223, 107] on div "Importance" at bounding box center [234, 110] width 68 height 7
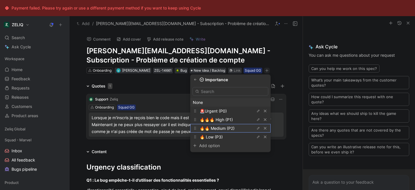
click at [217, 128] on span "🔥🔥 Medium (P2)" at bounding box center [217, 128] width 35 height 5
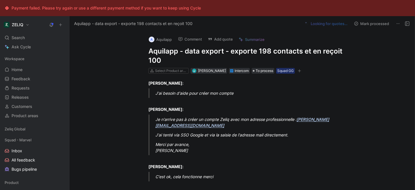
click at [192, 54] on h1 "Aquilapp - data export - exporte 198 contacts et en reçoit 100" at bounding box center [247, 56] width 199 height 18
copy h1 "Aquilapp - data export - exporte 198 contacts et en reçoit 100"
click at [214, 38] on button "Add quote" at bounding box center [220, 39] width 30 height 8
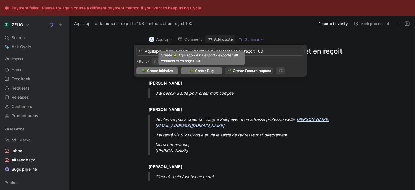
type input "Aquilapp - data export - exporte 198 contacts et en reçoit 100"
click at [195, 71] on span "Create Bug" at bounding box center [204, 71] width 18 height 6
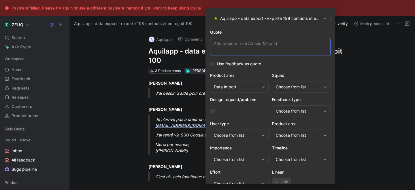
paste textarea "lorsque je tente l'expert de mes 198 contacts importés, le fichier n'en comport…"
type textarea "lorsque je tente l'expert de mes 198 contacts importés, le fichier n'en comport…"
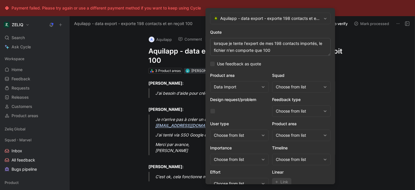
click at [297, 87] on div "Choose from list" at bounding box center [298, 87] width 45 height 7
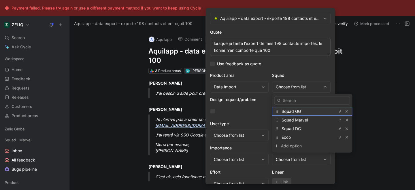
click at [299, 112] on span "Squad GG" at bounding box center [291, 111] width 19 height 5
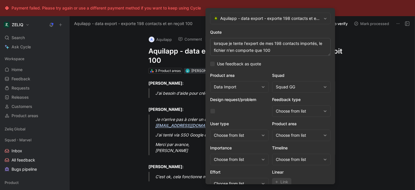
scroll to position [24, 0]
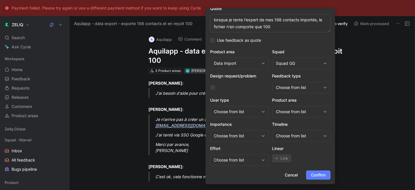
click at [312, 176] on span "Confirm" at bounding box center [318, 175] width 15 height 7
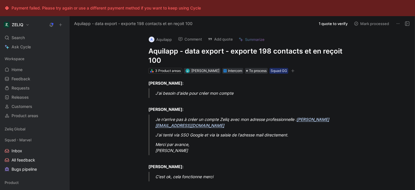
click at [186, 50] on h1 "Aquilapp - data export - exporte 198 contacts et en reçoit 100" at bounding box center [247, 56] width 199 height 18
copy h1 "Aquilapp - data export - exporte 198 contacts et en reçoit 100"
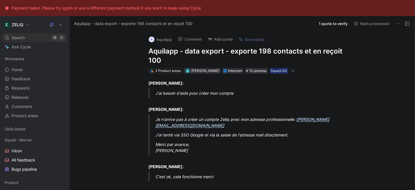
click at [42, 39] on div "Search ⌘ K" at bounding box center [34, 37] width 65 height 9
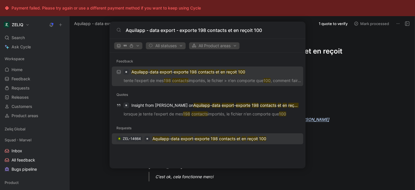
type input "Aquilapp - data export - exporte 198 contacts et en reçoit 100"
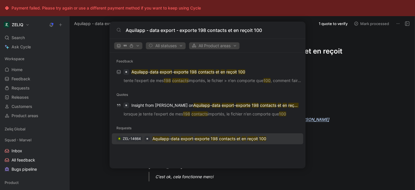
click at [162, 142] on div "ZEL-14664 Aquilapp - data export - exporte 198 contacts et en reçoit 100" at bounding box center [208, 139] width 188 height 10
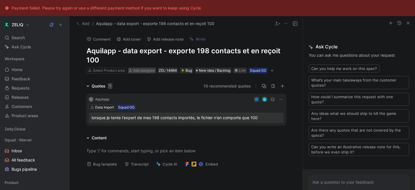
click at [140, 69] on span "Add assignee" at bounding box center [144, 70] width 22 height 4
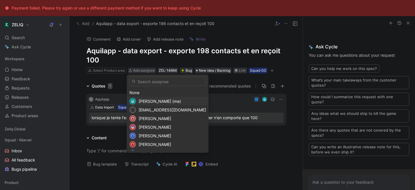
click at [158, 100] on span "[PERSON_NAME] (me)" at bounding box center [160, 101] width 42 height 5
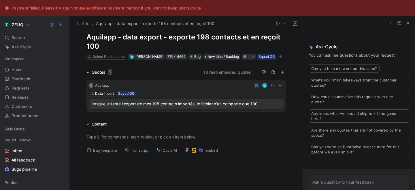
scroll to position [78, 0]
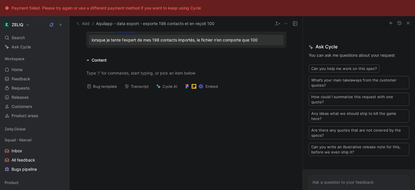
click at [105, 87] on button "Bug template" at bounding box center [101, 86] width 35 height 8
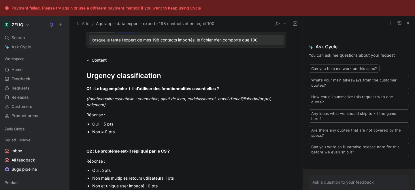
click at [103, 123] on div "Oui = 5 pts" at bounding box center [189, 124] width 194 height 6
click at [103, 124] on div "Oui = 5 pts" at bounding box center [189, 124] width 194 height 6
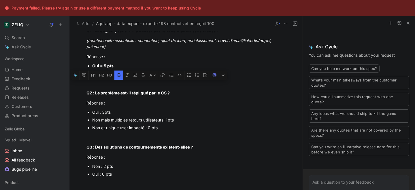
scroll to position [165, 0]
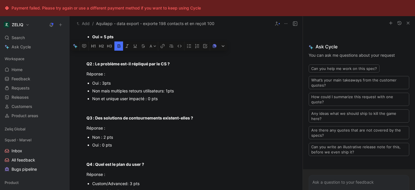
click at [112, 99] on div "Non et unique user impacté : 0 pts" at bounding box center [189, 99] width 194 height 6
click at [113, 99] on div "Non et unique user impacté : 0 pts" at bounding box center [189, 99] width 194 height 6
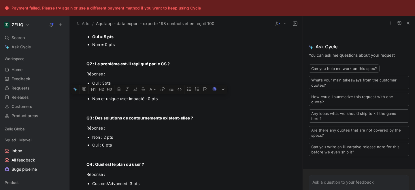
click at [113, 99] on div "Non et unique user impacté : 0 pts" at bounding box center [189, 99] width 194 height 6
click at [119, 88] on icon "button" at bounding box center [119, 89] width 5 height 5
click at [108, 138] on div "Non : 2 pts" at bounding box center [189, 137] width 194 height 6
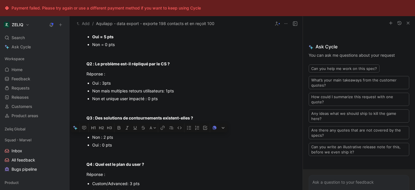
click at [108, 138] on div "Non : 2 pts" at bounding box center [189, 137] width 194 height 6
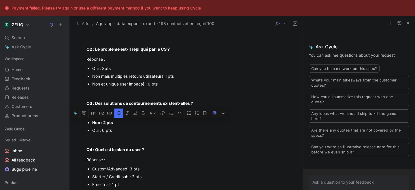
scroll to position [211, 0]
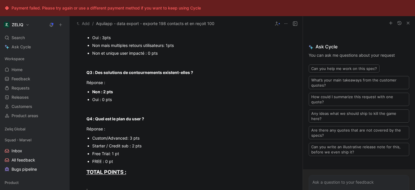
click at [112, 148] on div "Starter / Credit sub : 2 pts" at bounding box center [189, 146] width 194 height 6
click at [119, 146] on div "Starter / Credit sub : 2 pts" at bounding box center [189, 146] width 194 height 6
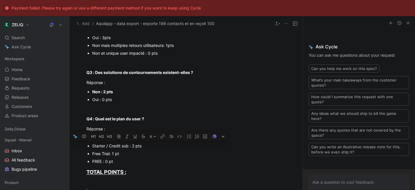
click at [119, 146] on div "Starter / Credit sub : 2 pts" at bounding box center [189, 146] width 194 height 6
click at [160, 102] on p "Oui : 0 pts" at bounding box center [189, 100] width 194 height 8
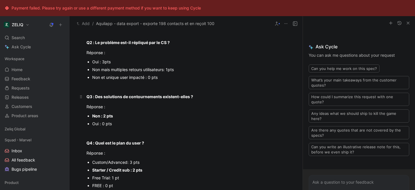
scroll to position [183, 0]
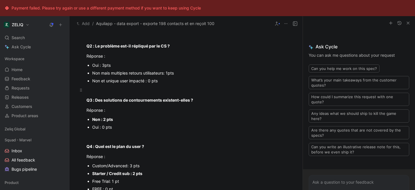
click at [138, 92] on div at bounding box center [185, 90] width 199 height 6
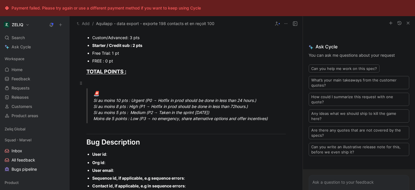
scroll to position [322, 0]
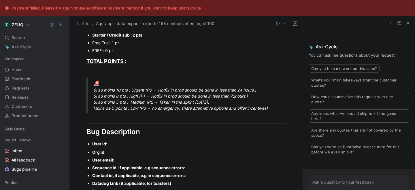
click at [135, 145] on div "User id :" at bounding box center [189, 144] width 194 height 6
click at [106, 153] on div "Org id :" at bounding box center [189, 152] width 194 height 6
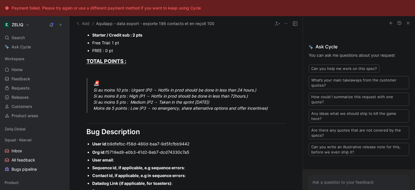
click at [140, 158] on div "User email :" at bounding box center [189, 160] width 194 height 6
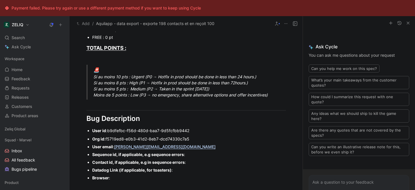
scroll to position [342, 0]
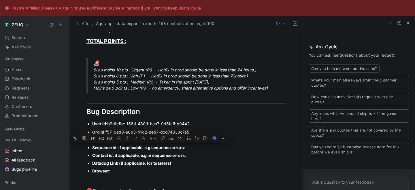
drag, startPoint x: 180, startPoint y: 164, endPoint x: 88, endPoint y: 151, distance: 93.5
click at [88, 151] on ul "Org id : f5719ed8-e0b3-41d2-8eb7-dcd74330c7a5 User email : [PERSON_NAME][EMAIL_…" at bounding box center [185, 151] width 221 height 47
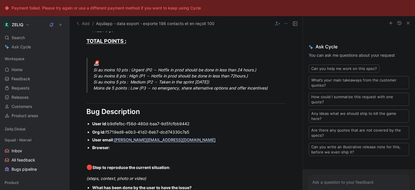
click at [115, 149] on div "Browser :" at bounding box center [189, 148] width 194 height 6
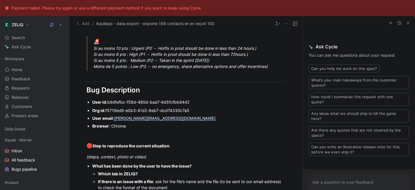
scroll to position [409, 0]
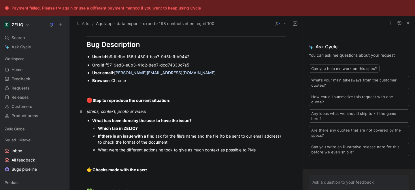
click at [162, 115] on p "(steps, context, photo or video)" at bounding box center [185, 112] width 221 height 10
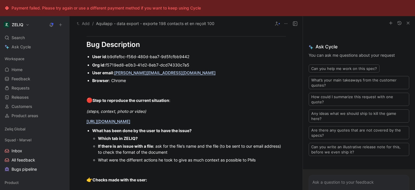
click at [172, 138] on div "Which tab in ZELIQ?" at bounding box center [192, 138] width 188 height 6
click at [169, 153] on div "If there is an issue with a file : ask for the file’s name and the file (to be …" at bounding box center [192, 149] width 188 height 12
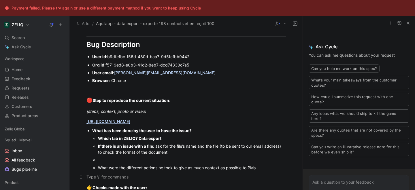
click at [146, 180] on p at bounding box center [185, 177] width 221 height 10
click at [180, 177] on div "Il a exporté le fichier avec 4 colonnes : Prénom" at bounding box center [185, 177] width 199 height 6
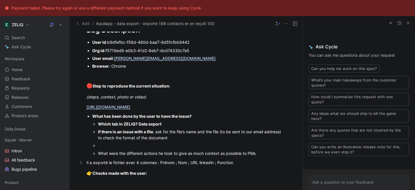
scroll to position [424, 0]
